Goal: Transaction & Acquisition: Download file/media

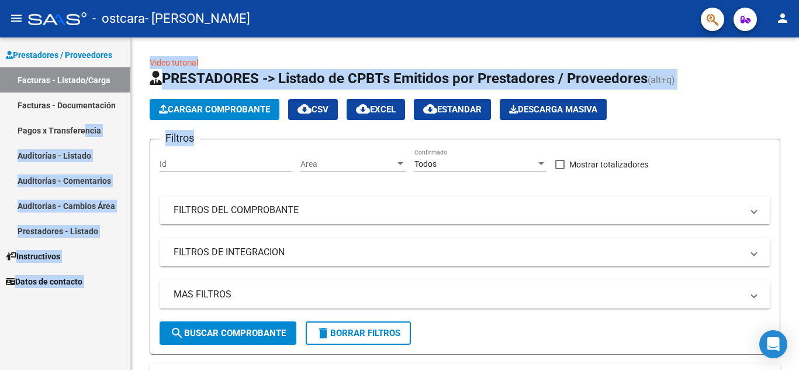
drag, startPoint x: 239, startPoint y: 148, endPoint x: 85, endPoint y: 118, distance: 157.2
click at [85, 118] on mat-sidenav-container "Prestadores / Proveedores Facturas - Listado/Carga Facturas - Documentación Pag…" at bounding box center [399, 203] width 799 height 332
click at [60, 335] on div "Prestadores / Proveedores Facturas - Listado/Carga Facturas - Documentación Pag…" at bounding box center [65, 203] width 130 height 332
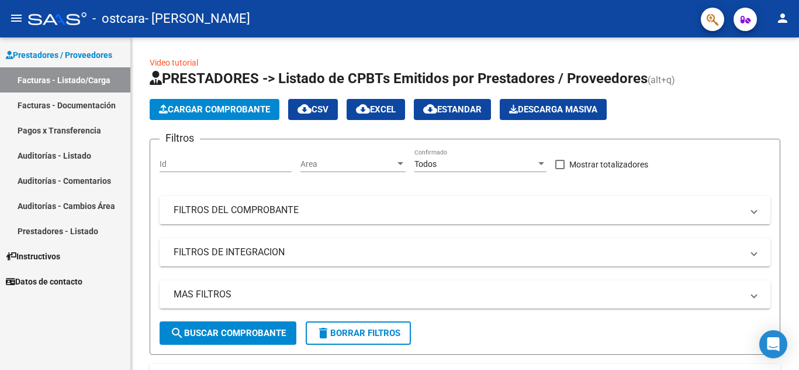
click at [80, 108] on link "Facturas - Documentación" at bounding box center [65, 104] width 130 height 25
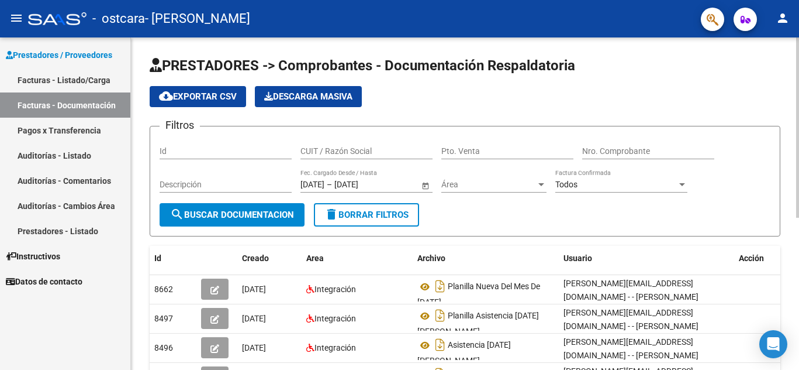
click at [798, 251] on div at bounding box center [797, 203] width 3 height 332
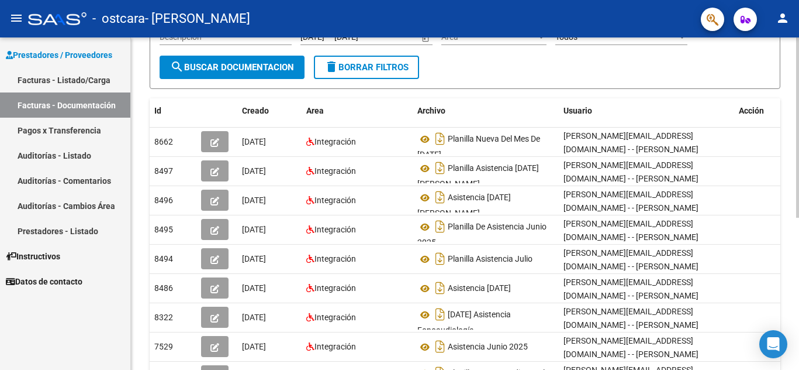
click at [785, 134] on div "PRESTADORES -> Comprobantes - Documentación Respaldatoria cloud_download Export…" at bounding box center [466, 190] width 671 height 600
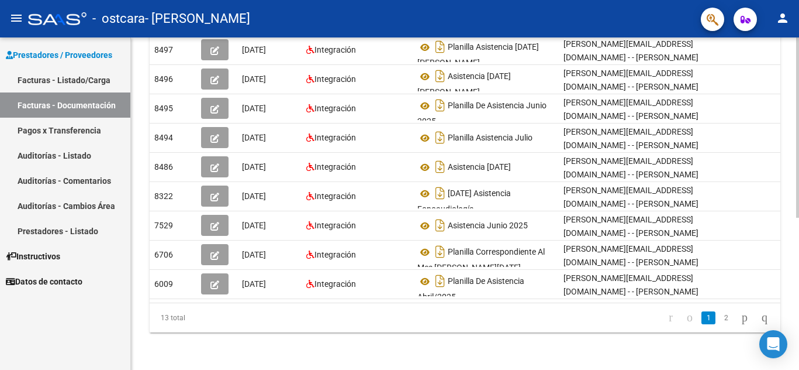
click at [798, 218] on div at bounding box center [797, 127] width 3 height 180
click at [719, 314] on link "2" at bounding box center [726, 317] width 14 height 13
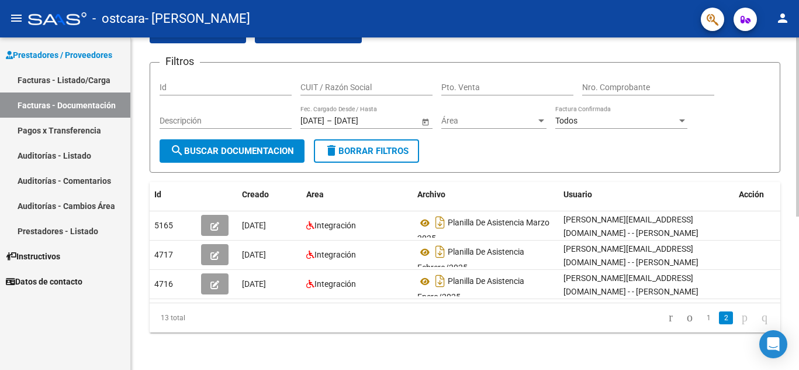
scroll to position [76, 0]
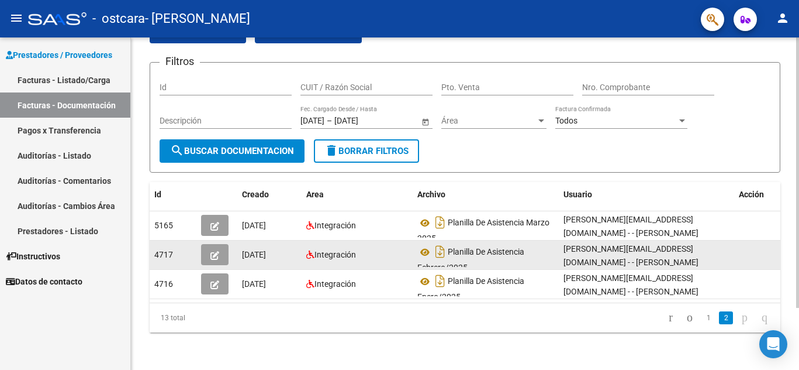
click at [219, 244] on button "button" at bounding box center [214, 254] width 27 height 21
click at [218, 251] on icon "button" at bounding box center [214, 255] width 9 height 9
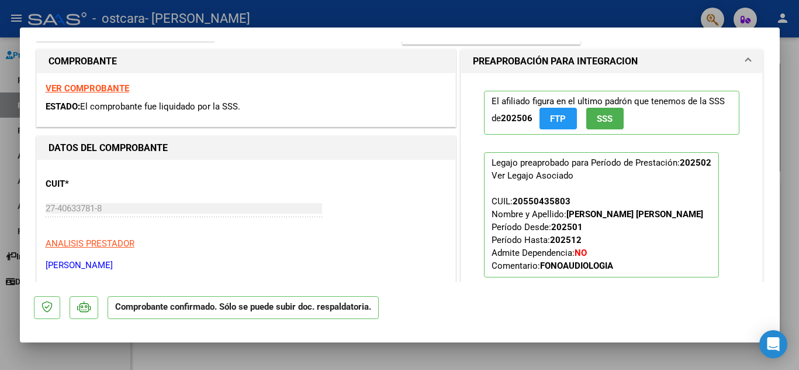
scroll to position [0, 0]
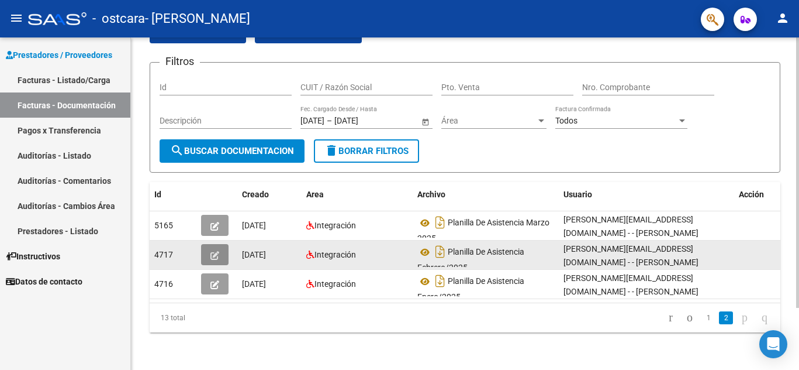
click at [208, 244] on button "button" at bounding box center [214, 254] width 27 height 21
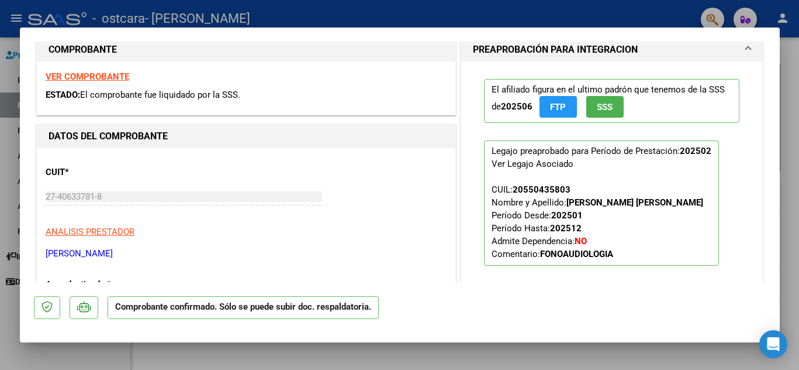
scroll to position [182, 0]
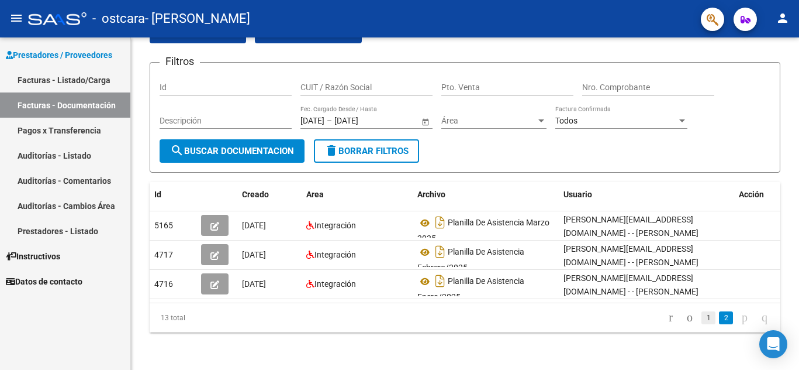
click at [702, 317] on link "1" at bounding box center [709, 317] width 14 height 13
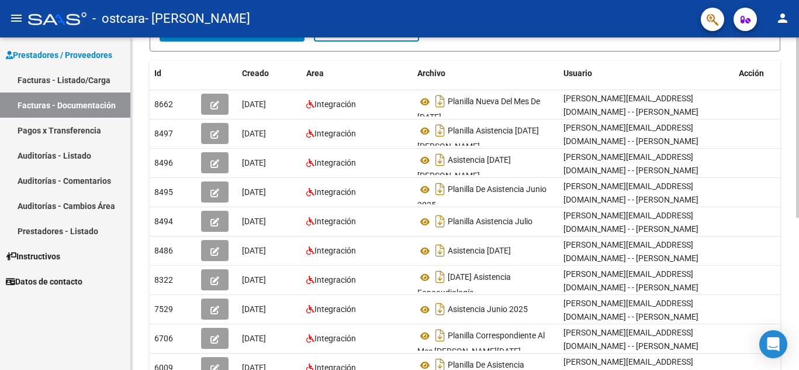
scroll to position [184, 0]
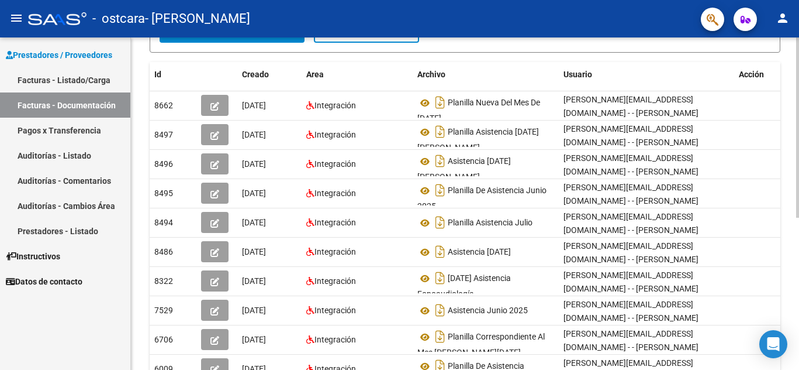
click at [798, 190] on div at bounding box center [797, 127] width 3 height 180
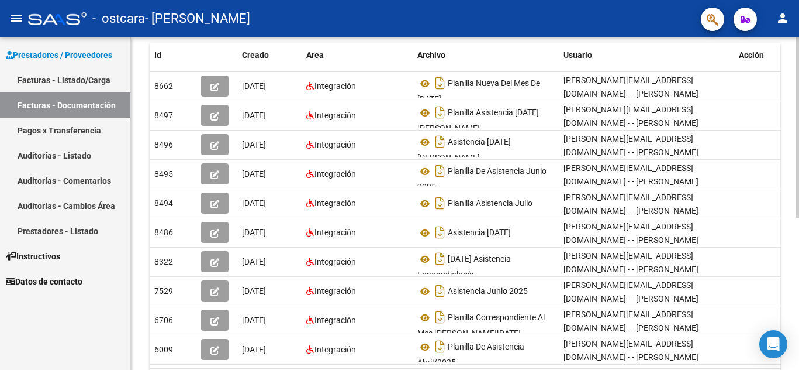
scroll to position [197, 0]
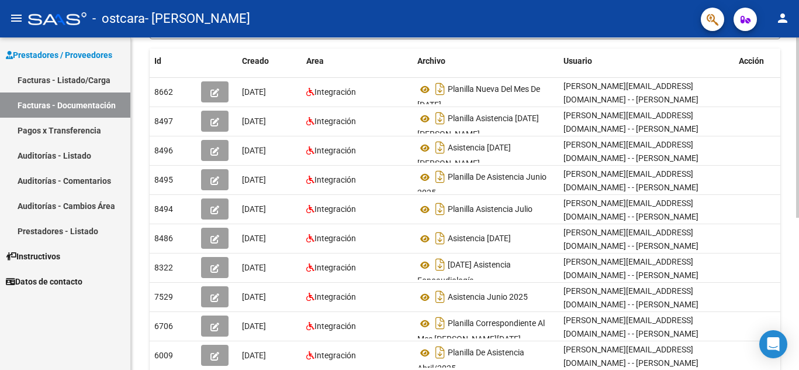
click at [794, 198] on div "PRESTADORES -> Comprobantes - Documentación Respaldatoria cloud_download Export…" at bounding box center [466, 140] width 671 height 600
click at [64, 80] on link "Facturas - Listado/Carga" at bounding box center [65, 79] width 130 height 25
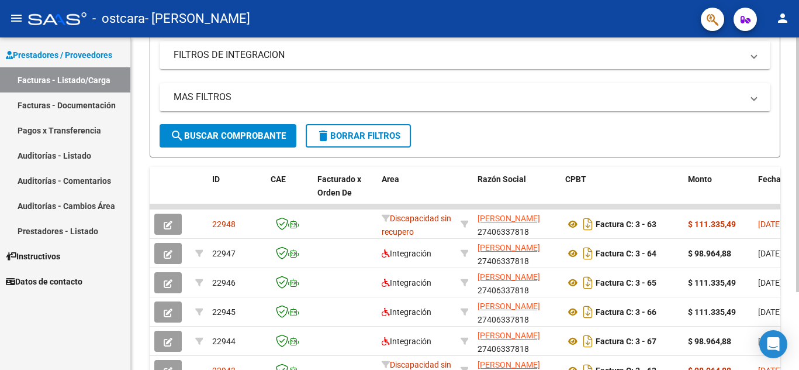
scroll to position [197, 0]
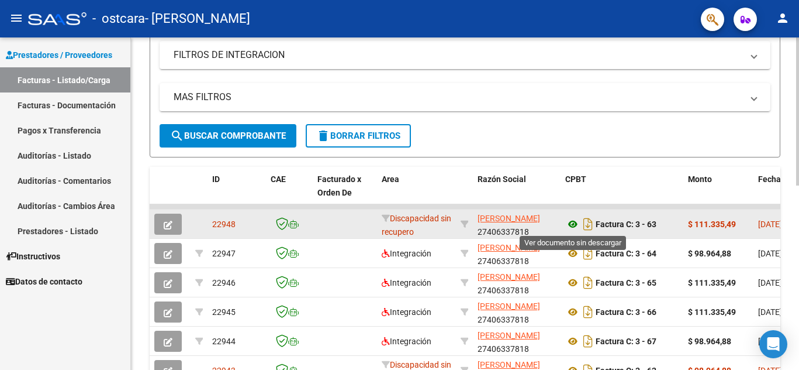
click at [574, 220] on icon at bounding box center [572, 224] width 15 height 14
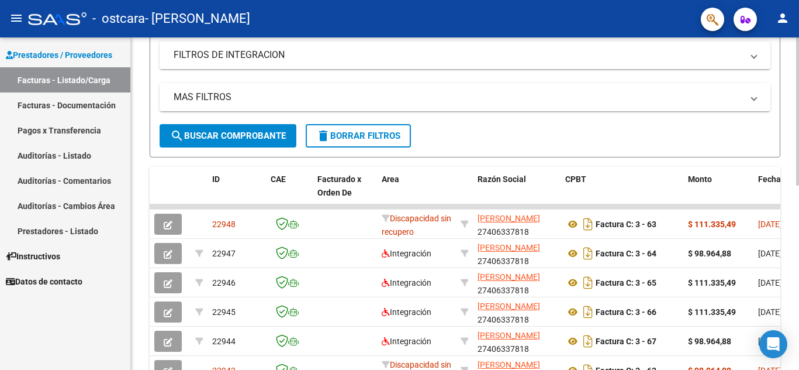
scroll to position [278, 0]
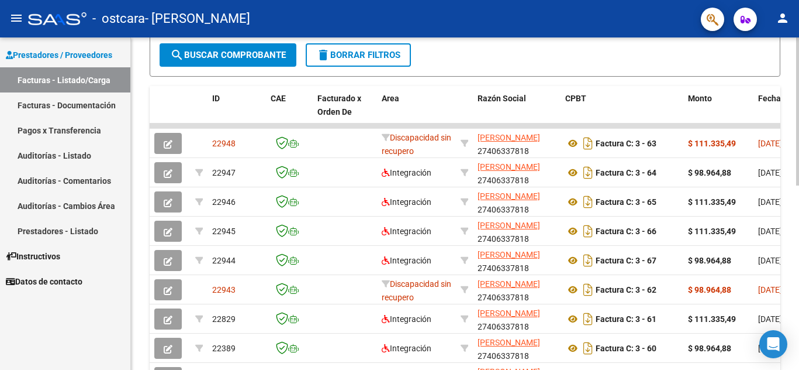
click at [798, 185] on div at bounding box center [797, 111] width 3 height 148
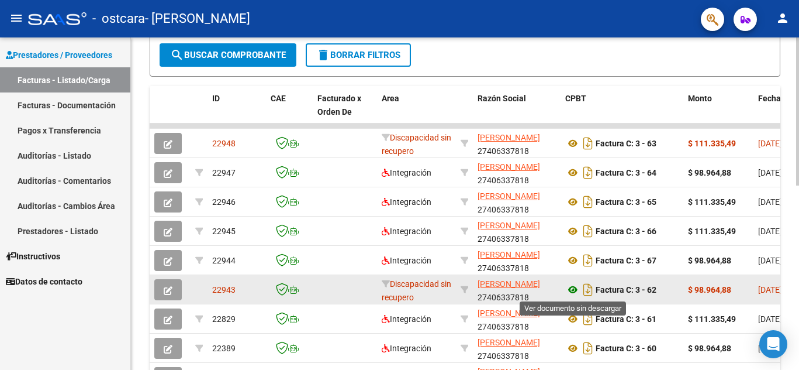
click at [571, 292] on icon at bounding box center [572, 289] width 15 height 14
